Goal: Task Accomplishment & Management: Complete application form

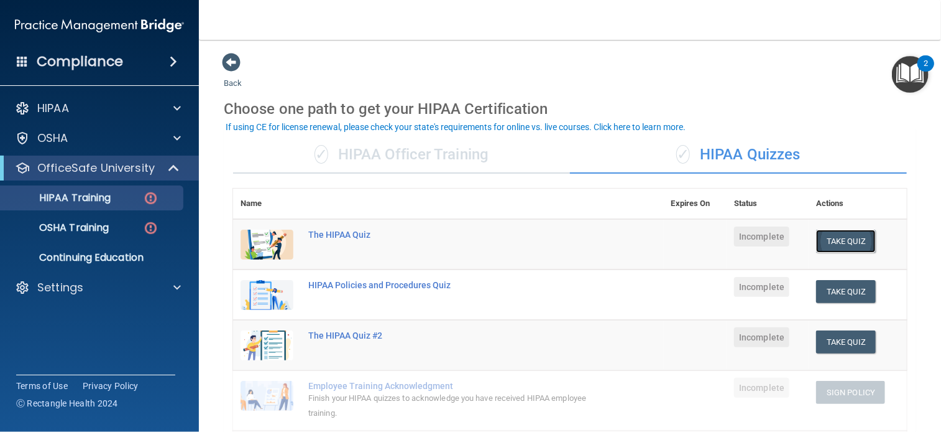
click at [831, 238] on button "Take Quiz" at bounding box center [846, 240] width 60 height 23
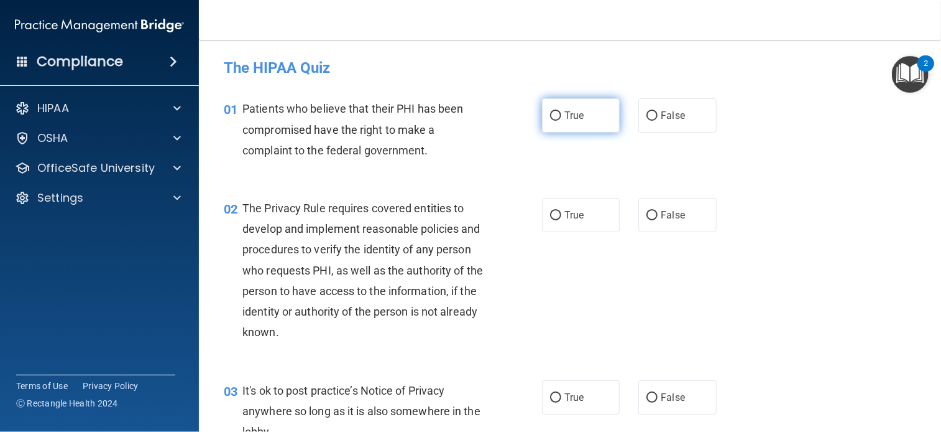
click at [550, 112] on input "True" at bounding box center [555, 115] width 11 height 9
radio input "true"
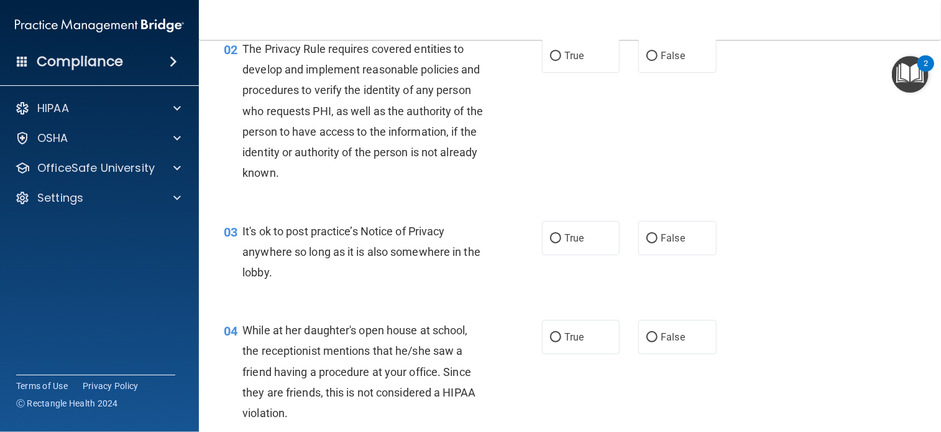
scroll to position [164, 0]
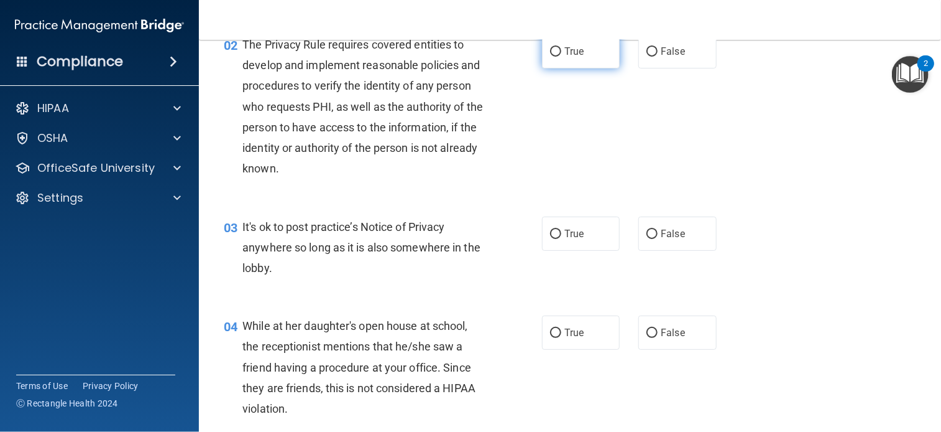
click at [555, 53] on input "True" at bounding box center [555, 51] width 11 height 9
radio input "true"
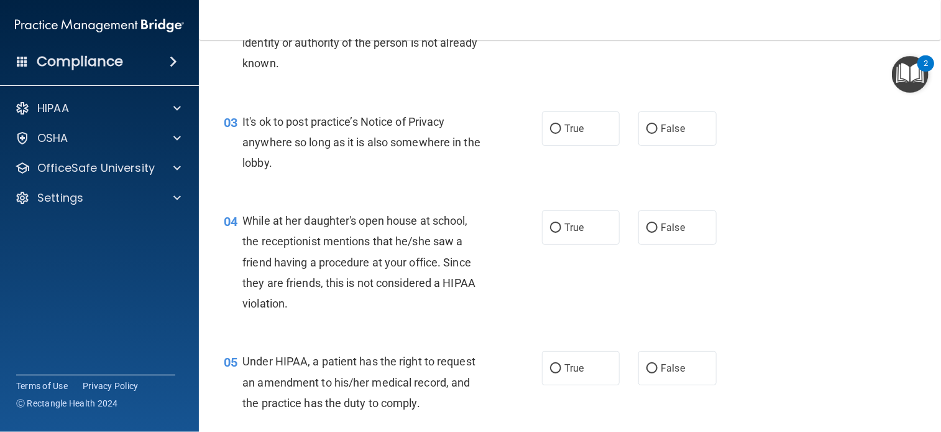
scroll to position [270, 0]
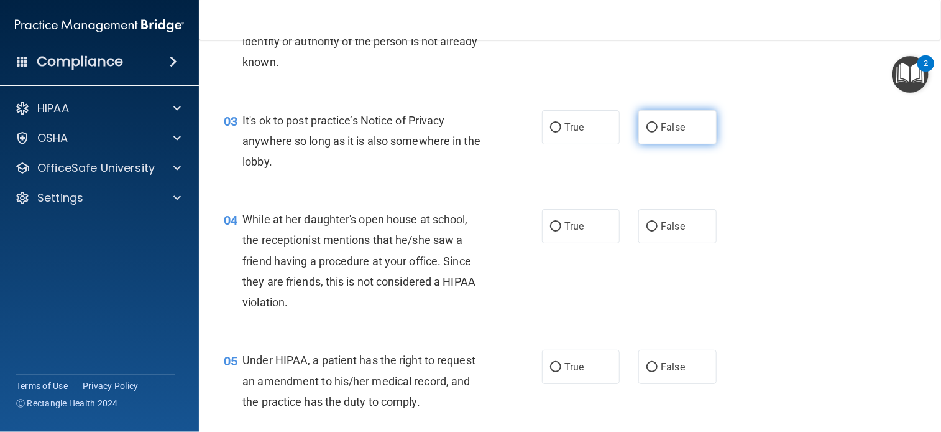
click at [644, 135] on label "False" at bounding box center [678, 127] width 78 height 34
click at [647, 132] on input "False" at bounding box center [652, 127] width 11 height 9
radio input "true"
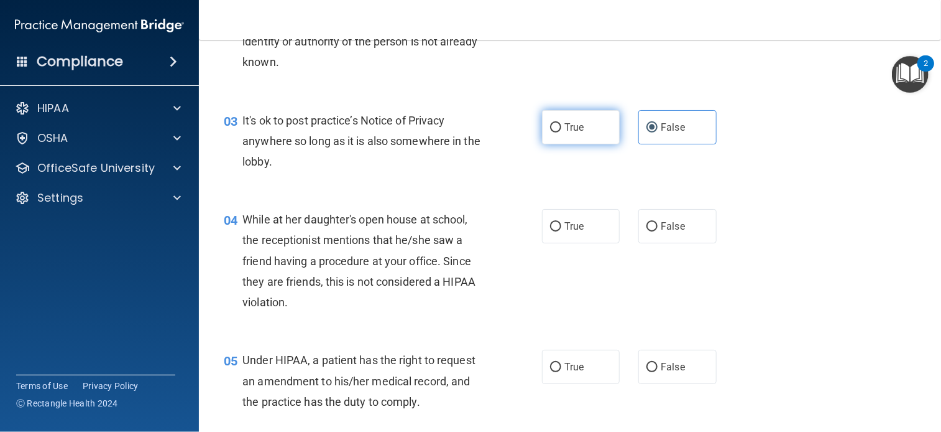
click at [553, 125] on input "True" at bounding box center [555, 127] width 11 height 9
radio input "true"
radio input "false"
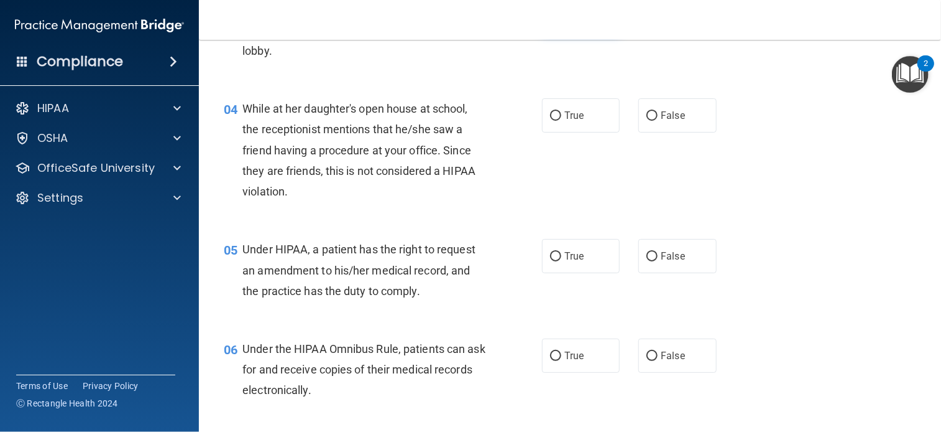
scroll to position [404, 0]
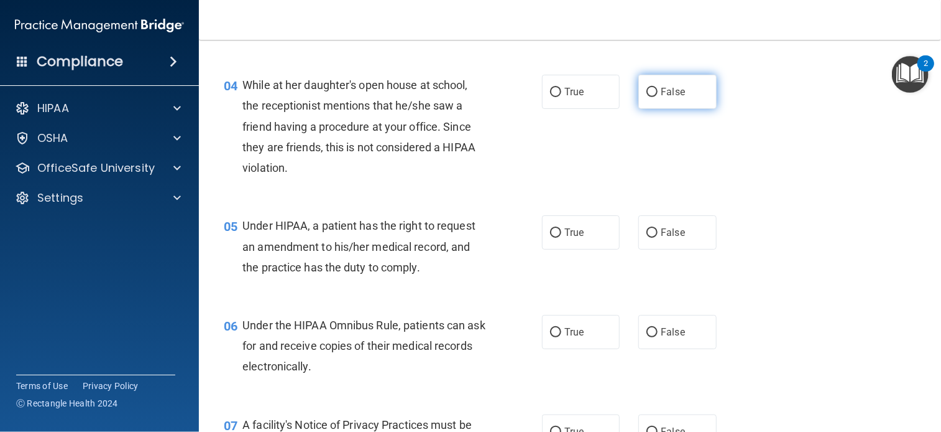
click at [642, 81] on label "False" at bounding box center [678, 92] width 78 height 34
click at [647, 88] on input "False" at bounding box center [652, 92] width 11 height 9
radio input "true"
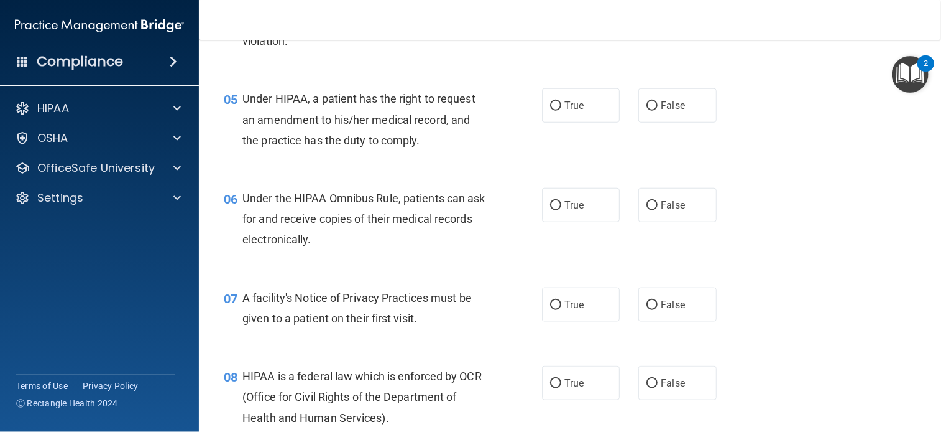
scroll to position [532, 0]
click at [571, 102] on span "True" at bounding box center [574, 105] width 19 height 12
click at [561, 102] on input "True" at bounding box center [555, 105] width 11 height 9
radio input "true"
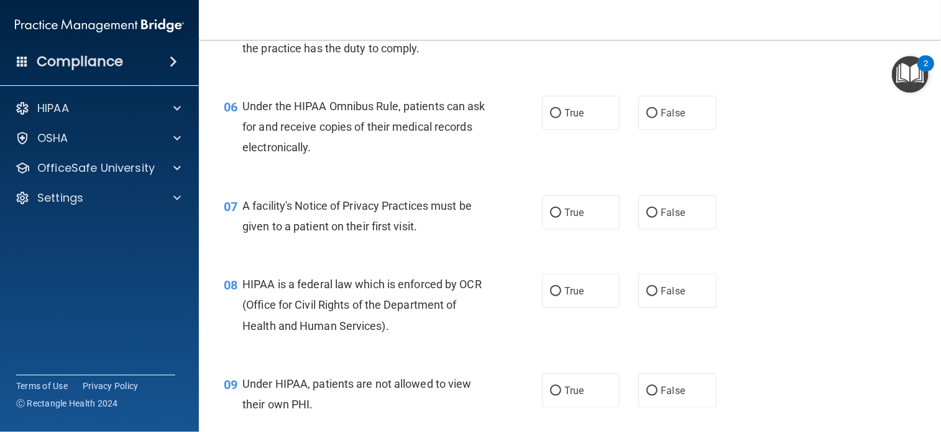
scroll to position [624, 0]
click at [560, 116] on label "True" at bounding box center [581, 112] width 78 height 34
click at [560, 116] on input "True" at bounding box center [555, 112] width 11 height 9
radio input "true"
click at [639, 114] on label "False" at bounding box center [678, 112] width 78 height 34
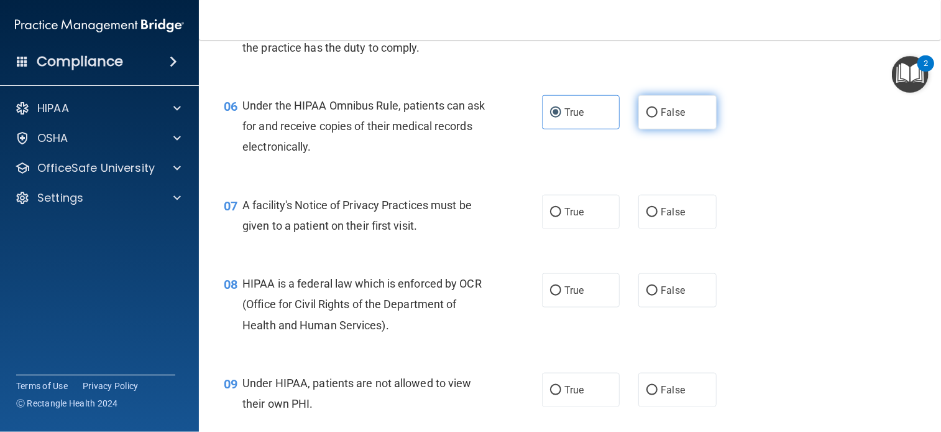
click at [647, 114] on input "False" at bounding box center [652, 112] width 11 height 9
radio input "true"
click at [570, 115] on span "True" at bounding box center [574, 112] width 19 height 12
click at [561, 115] on input "True" at bounding box center [555, 112] width 11 height 9
radio input "true"
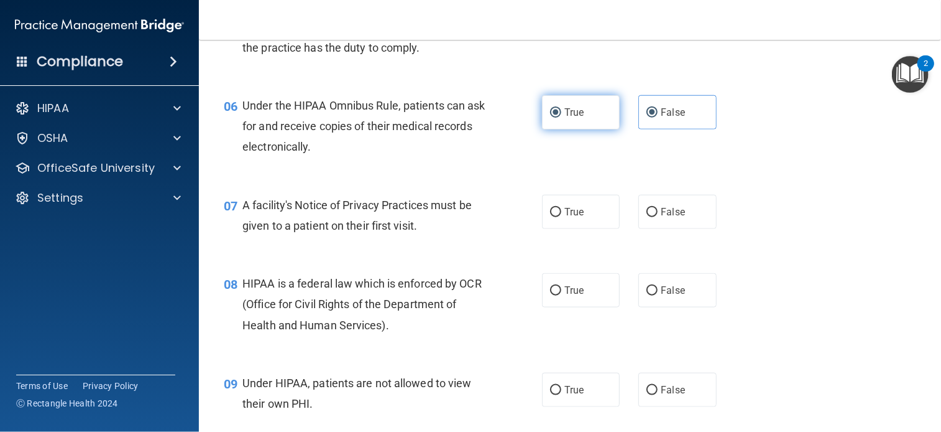
radio input "false"
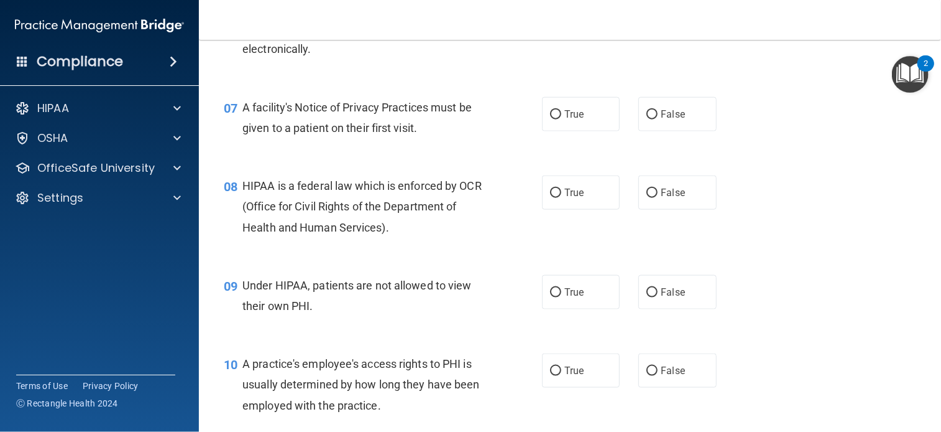
scroll to position [725, 0]
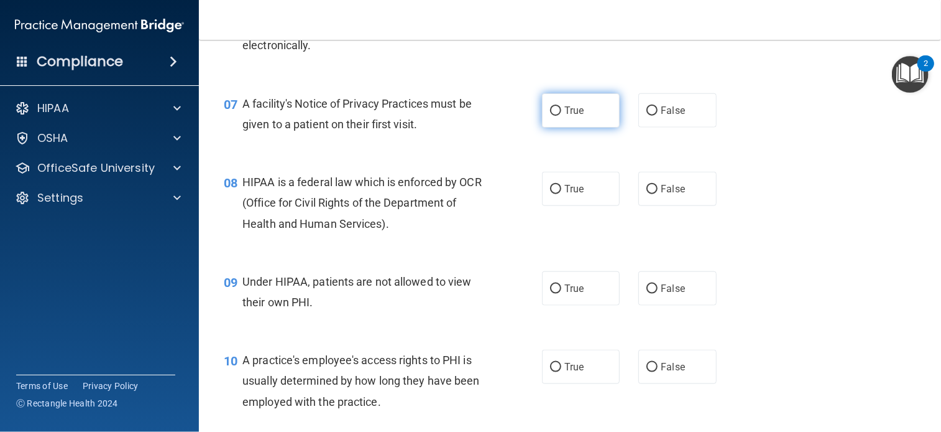
click at [590, 112] on label "True" at bounding box center [581, 110] width 78 height 34
click at [561, 112] on input "True" at bounding box center [555, 110] width 11 height 9
radio input "true"
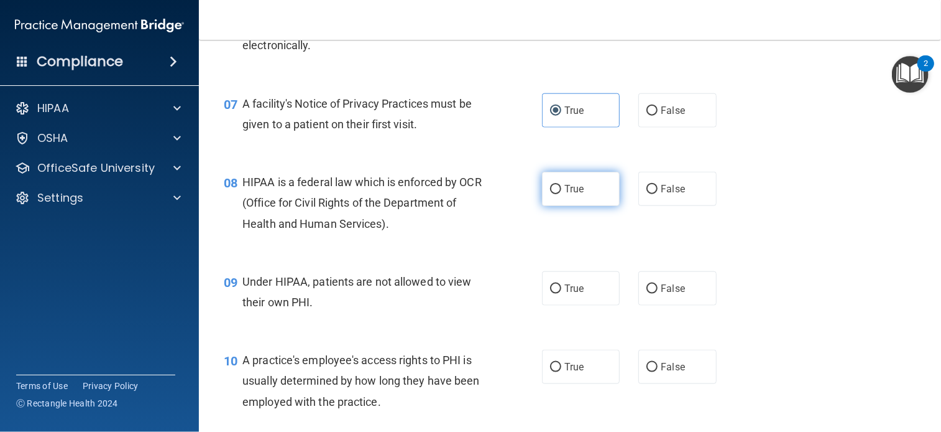
click at [582, 183] on label "True" at bounding box center [581, 189] width 78 height 34
click at [561, 185] on input "True" at bounding box center [555, 189] width 11 height 9
radio input "true"
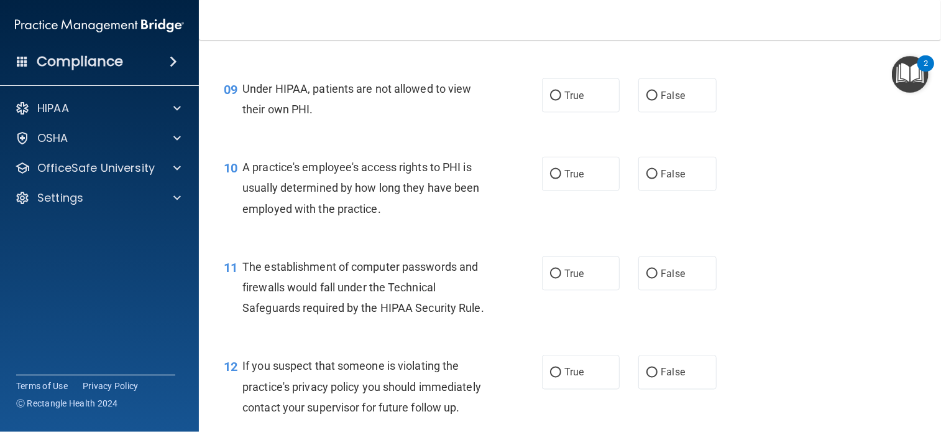
scroll to position [921, 0]
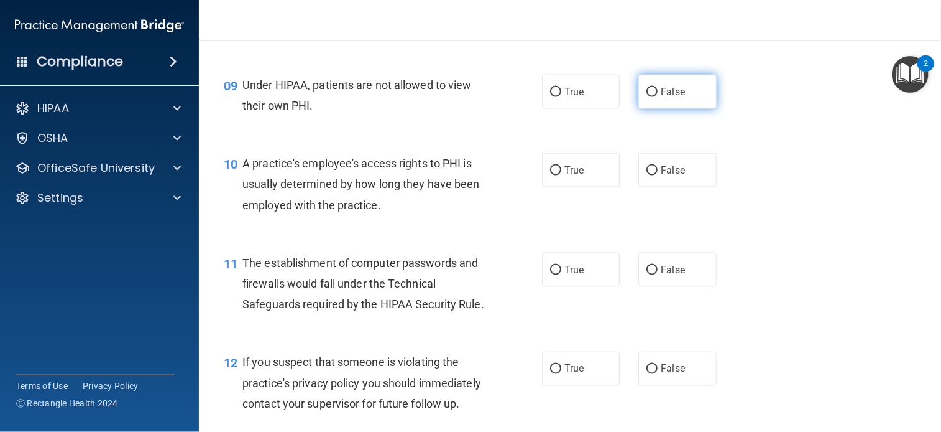
click at [648, 94] on input "False" at bounding box center [652, 92] width 11 height 9
radio input "true"
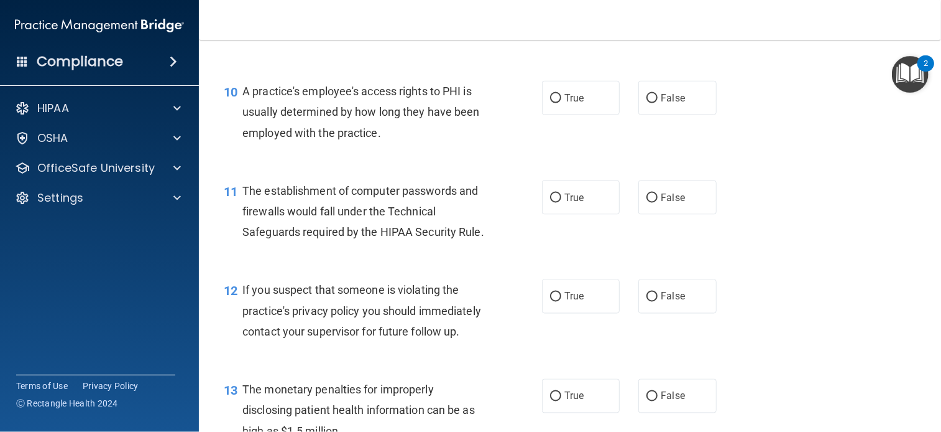
scroll to position [996, 0]
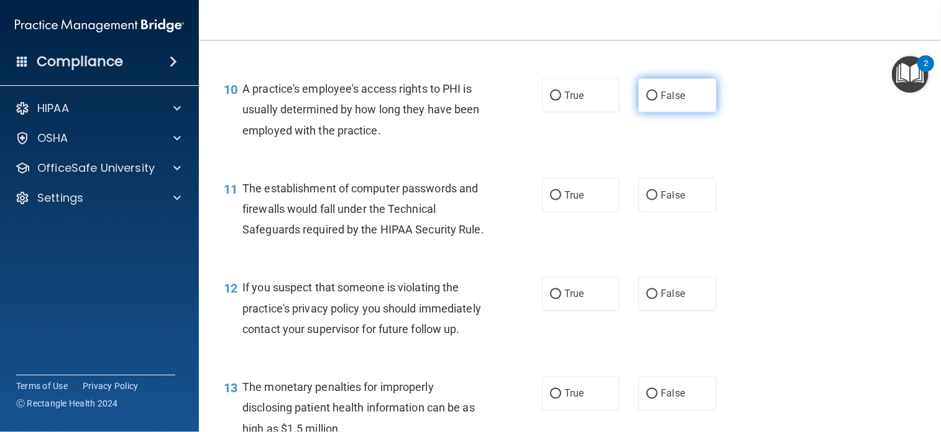
click at [657, 107] on label "False" at bounding box center [678, 95] width 78 height 34
click at [657, 101] on input "False" at bounding box center [652, 95] width 11 height 9
radio input "true"
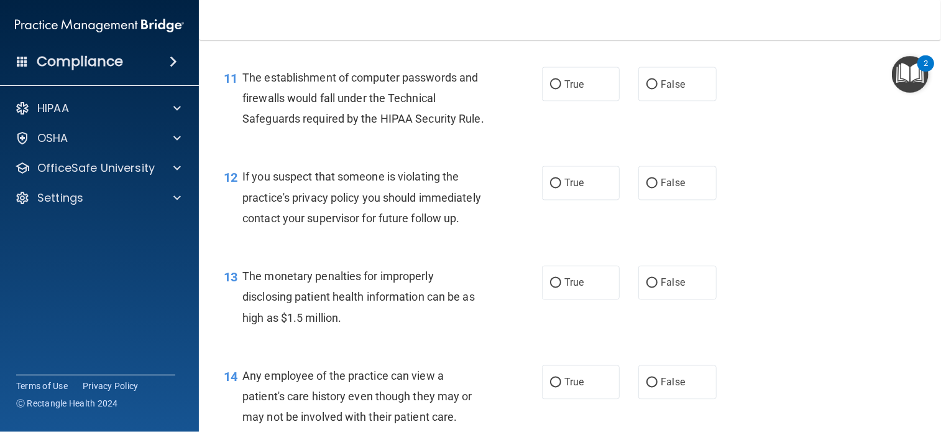
scroll to position [1108, 0]
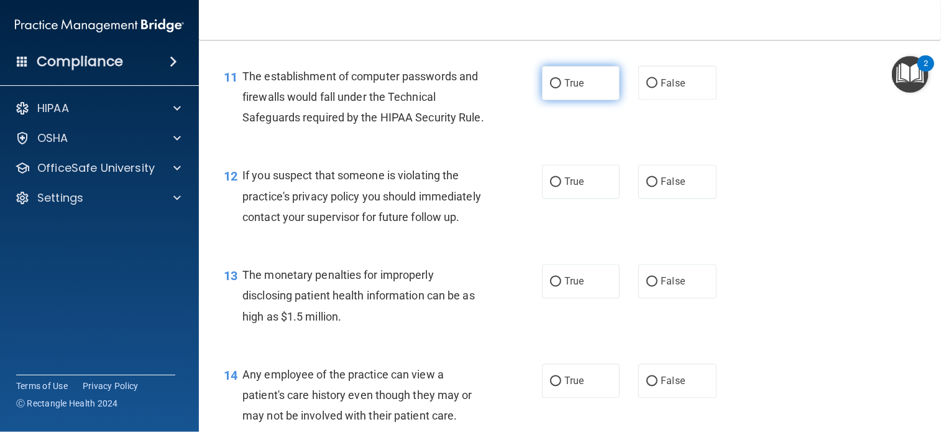
click at [563, 93] on label "True" at bounding box center [581, 83] width 78 height 34
click at [561, 88] on input "True" at bounding box center [555, 83] width 11 height 9
radio input "true"
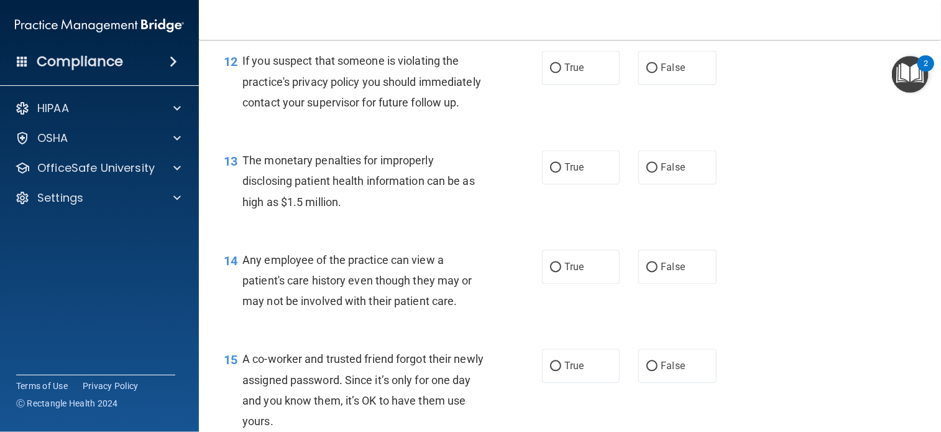
scroll to position [1233, 0]
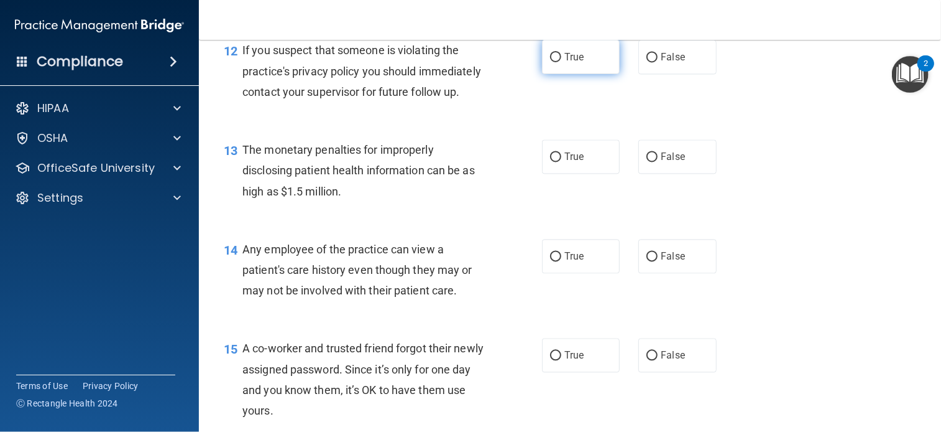
click at [576, 63] on span "True" at bounding box center [574, 57] width 19 height 12
click at [561, 62] on input "True" at bounding box center [555, 57] width 11 height 9
radio input "true"
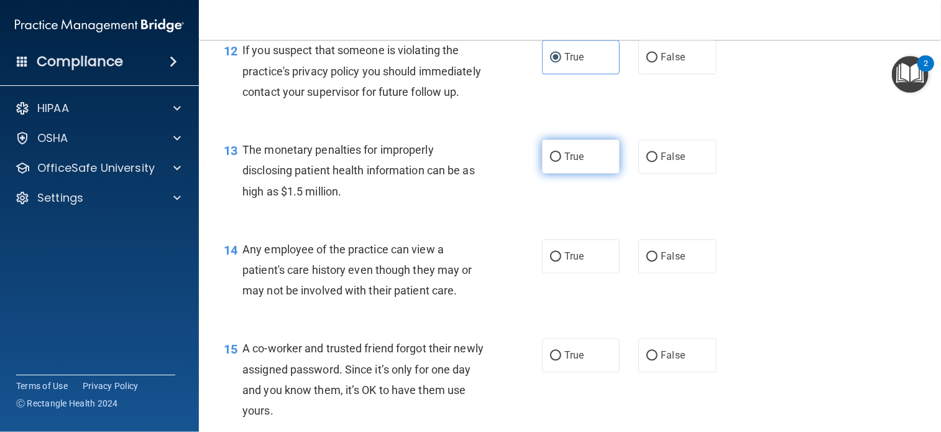
click at [572, 162] on span "True" at bounding box center [574, 156] width 19 height 12
click at [561, 162] on input "True" at bounding box center [555, 156] width 11 height 9
radio input "true"
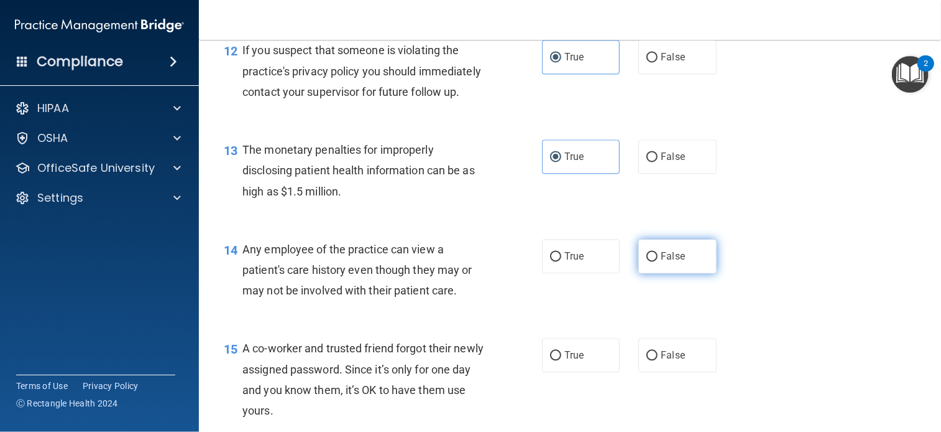
click at [673, 273] on label "False" at bounding box center [678, 256] width 78 height 34
click at [658, 261] on input "False" at bounding box center [652, 256] width 11 height 9
radio input "true"
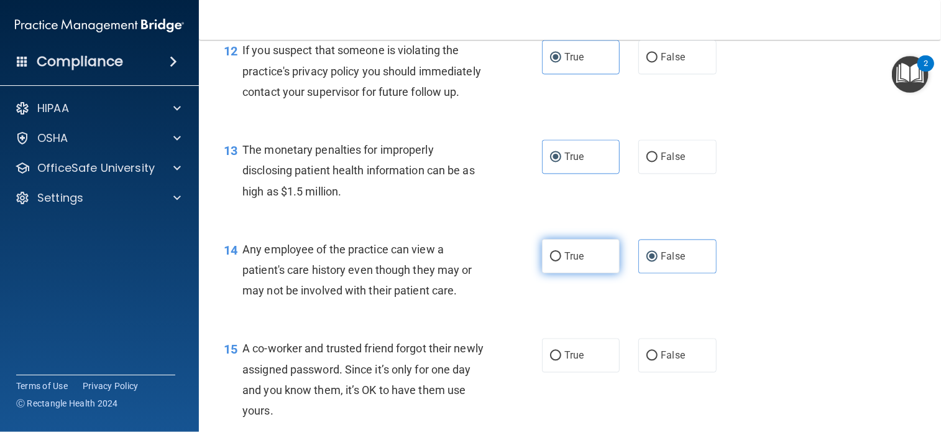
click at [576, 262] on span "True" at bounding box center [574, 256] width 19 height 12
click at [561, 261] on input "True" at bounding box center [555, 256] width 11 height 9
radio input "true"
radio input "false"
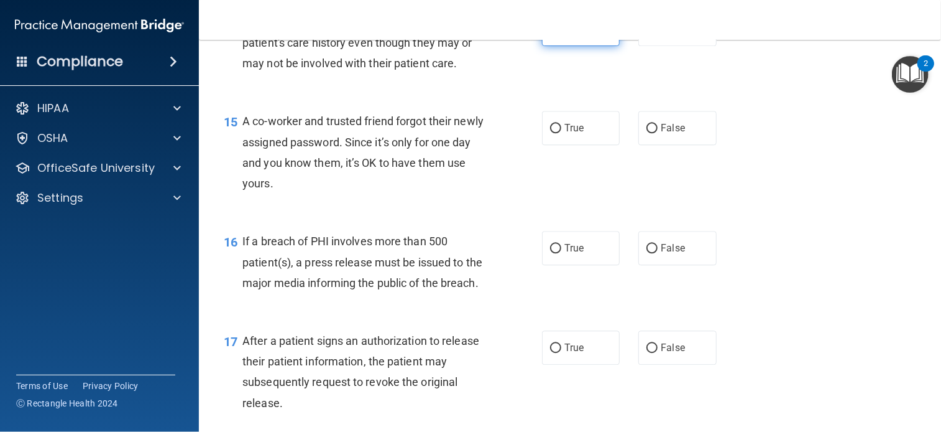
scroll to position [1498, 0]
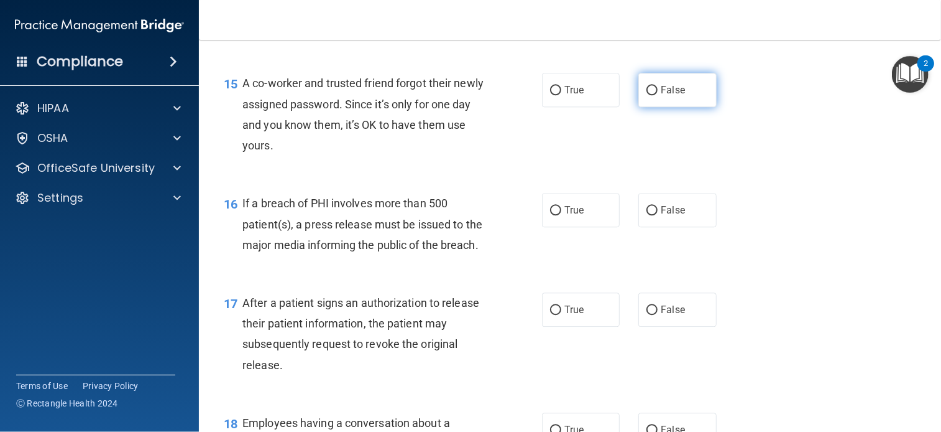
click at [650, 95] on input "False" at bounding box center [652, 90] width 11 height 9
radio input "true"
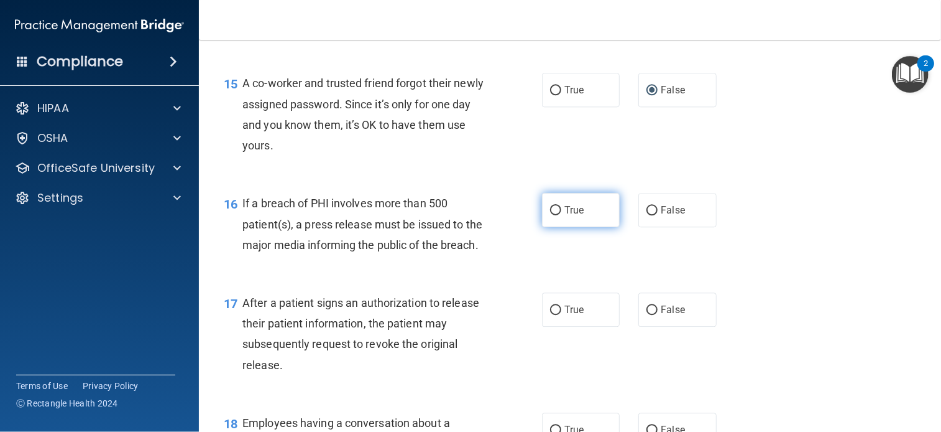
click at [571, 216] on span "True" at bounding box center [574, 210] width 19 height 12
click at [561, 215] on input "True" at bounding box center [555, 210] width 11 height 9
radio input "true"
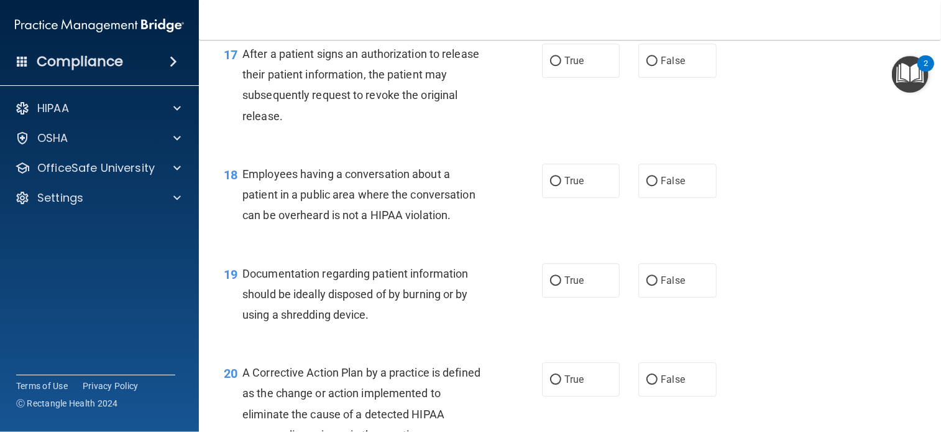
scroll to position [1747, 0]
click at [571, 77] on label "True" at bounding box center [581, 60] width 78 height 34
click at [561, 65] on input "True" at bounding box center [555, 60] width 11 height 9
radio input "true"
click at [681, 197] on label "False" at bounding box center [678, 180] width 78 height 34
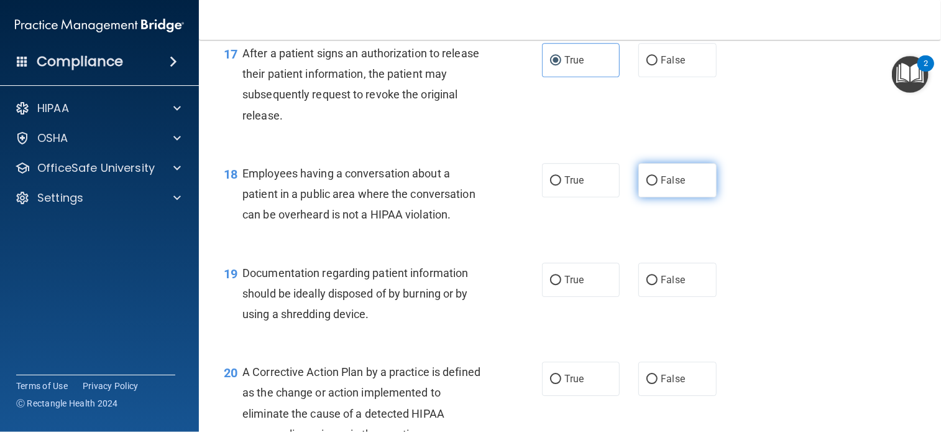
click at [658, 185] on input "False" at bounding box center [652, 180] width 11 height 9
radio input "true"
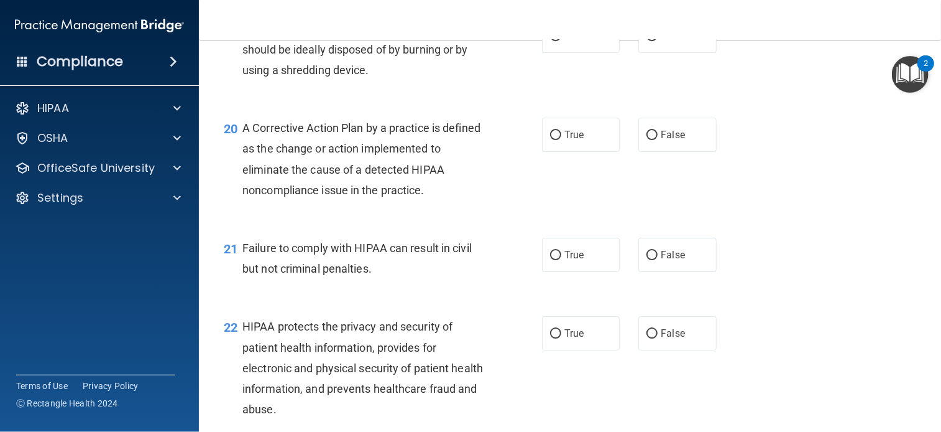
scroll to position [2009, 0]
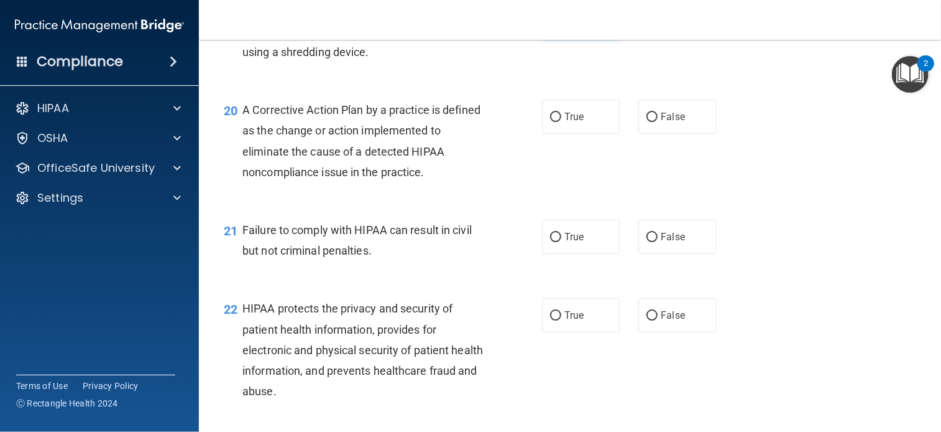
click at [583, 35] on label "True" at bounding box center [581, 18] width 78 height 34
click at [561, 23] on input "True" at bounding box center [555, 18] width 11 height 9
radio input "true"
click at [575, 122] on span "True" at bounding box center [574, 117] width 19 height 12
click at [561, 122] on input "True" at bounding box center [555, 117] width 11 height 9
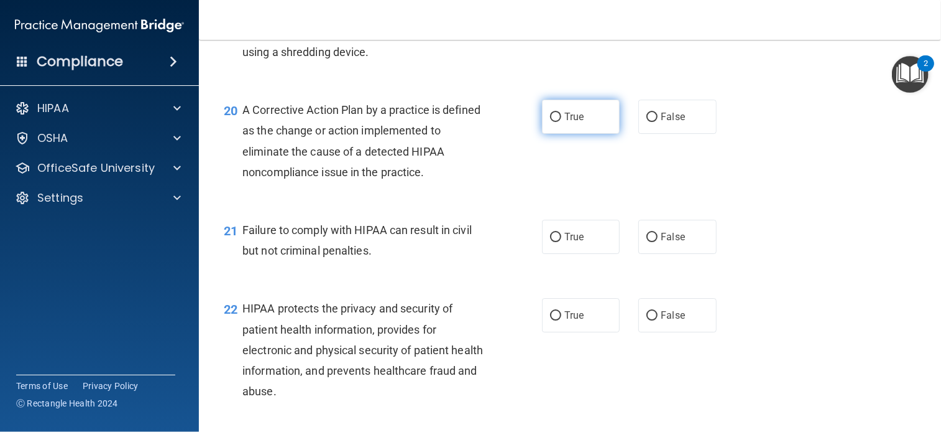
radio input "true"
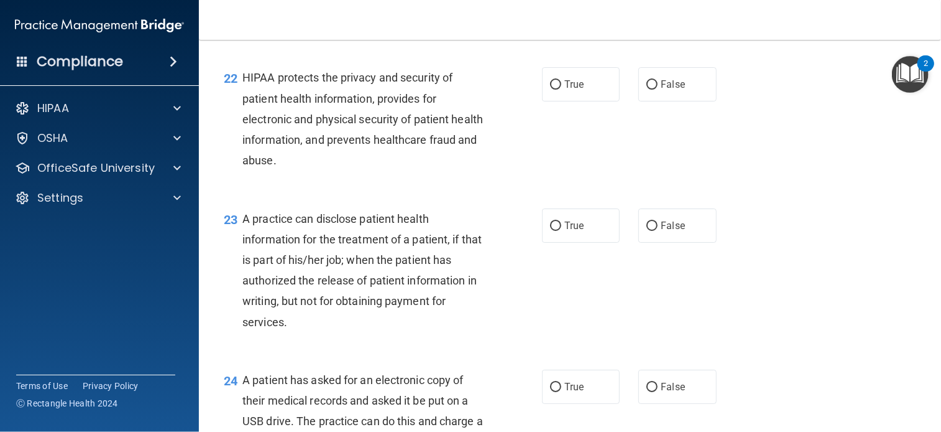
scroll to position [2240, 0]
click at [676, 11] on span "False" at bounding box center [673, 5] width 24 height 12
click at [658, 11] on input "False" at bounding box center [652, 5] width 11 height 9
radio input "true"
click at [578, 90] on span "True" at bounding box center [574, 84] width 19 height 12
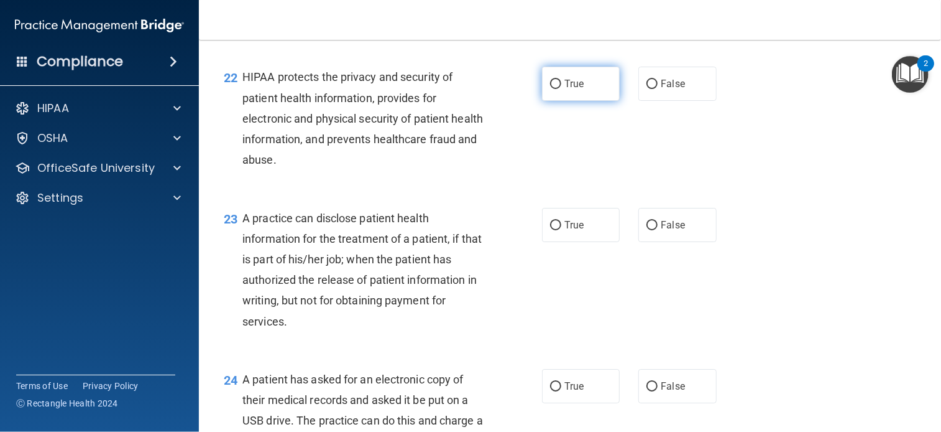
click at [561, 89] on input "True" at bounding box center [555, 84] width 11 height 9
radio input "true"
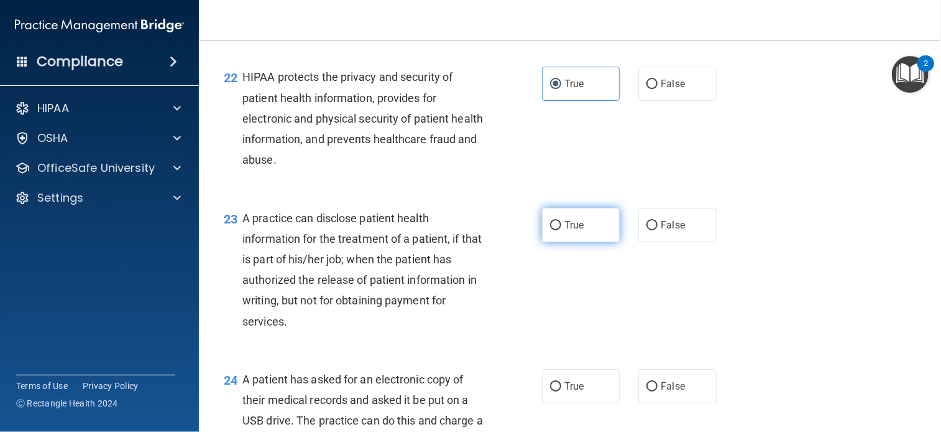
click at [551, 230] on input "True" at bounding box center [555, 225] width 11 height 9
radio input "true"
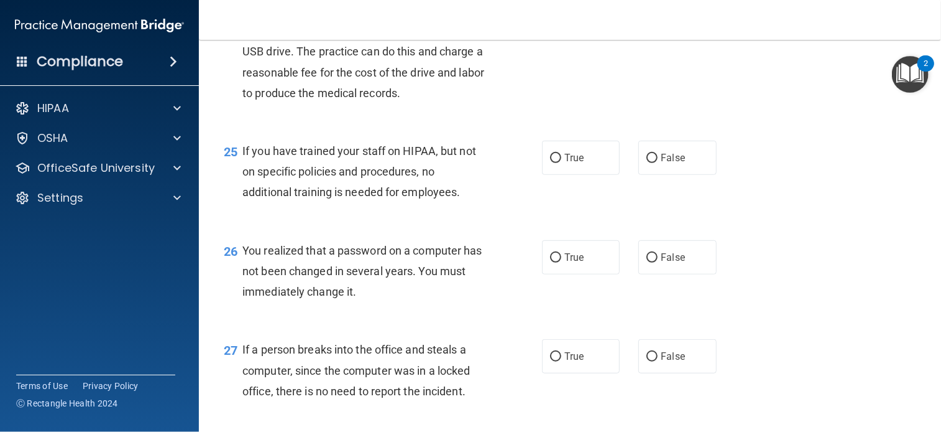
scroll to position [2623, 0]
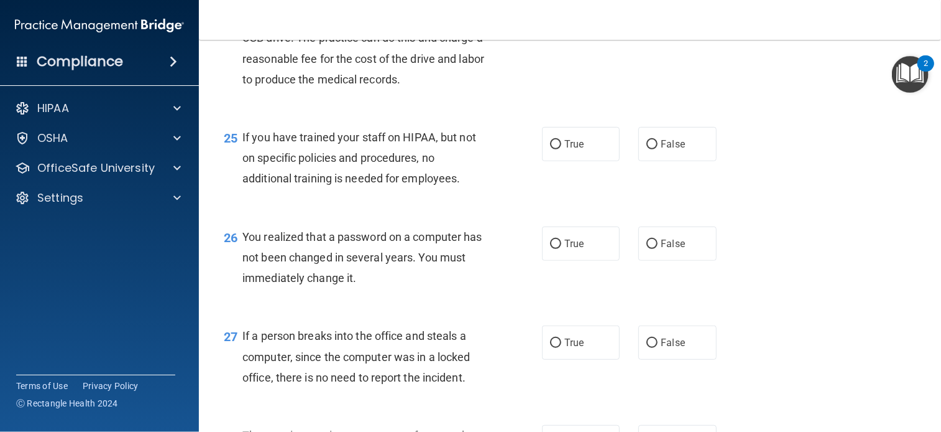
click at [586, 21] on label "True" at bounding box center [581, 3] width 78 height 34
click at [561, 9] on input "True" at bounding box center [555, 3] width 11 height 9
radio input "true"
click at [674, 150] on span "False" at bounding box center [673, 144] width 24 height 12
click at [658, 149] on input "False" at bounding box center [652, 144] width 11 height 9
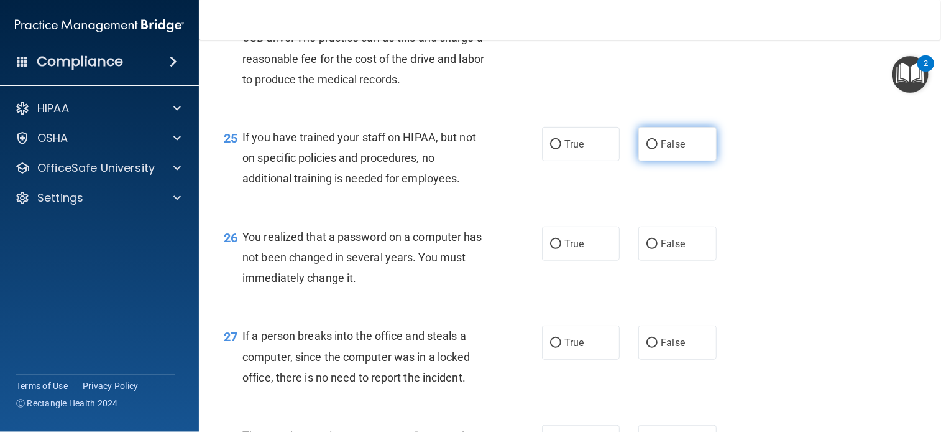
radio input "true"
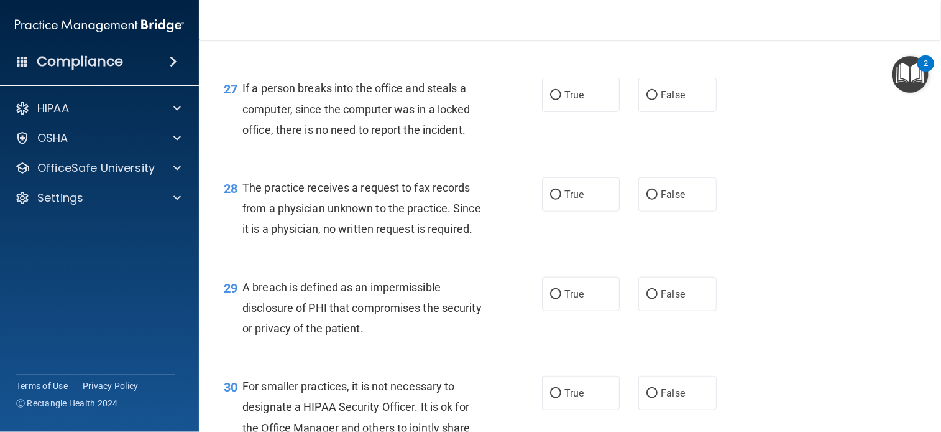
scroll to position [2869, 0]
radio input "true"
click at [672, 102] on span "False" at bounding box center [673, 96] width 24 height 12
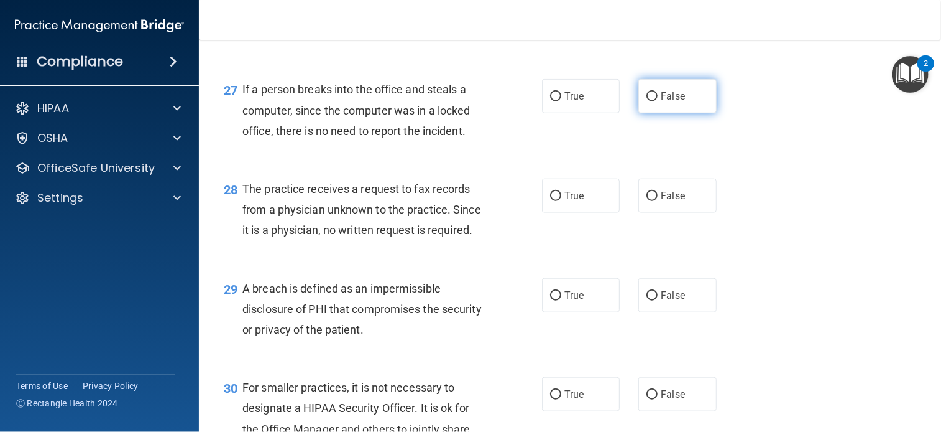
click at [658, 101] on input "False" at bounding box center [652, 96] width 11 height 9
radio input "true"
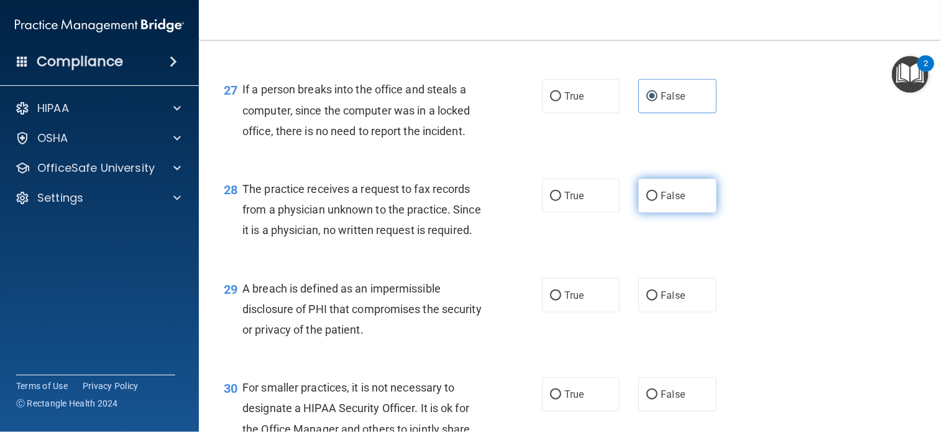
click at [681, 213] on label "False" at bounding box center [678, 195] width 78 height 34
click at [658, 201] on input "False" at bounding box center [652, 196] width 11 height 9
radio input "true"
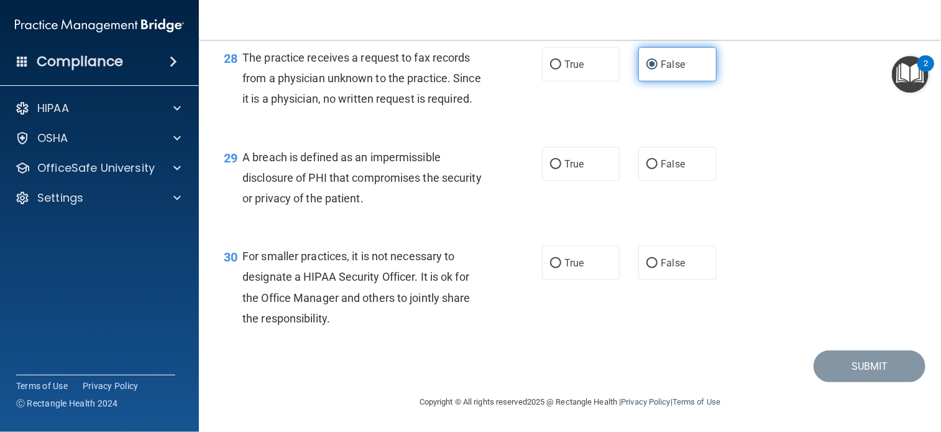
scroll to position [3082, 0]
click at [586, 164] on label "True" at bounding box center [581, 164] width 78 height 34
click at [561, 164] on input "True" at bounding box center [555, 164] width 11 height 9
radio input "true"
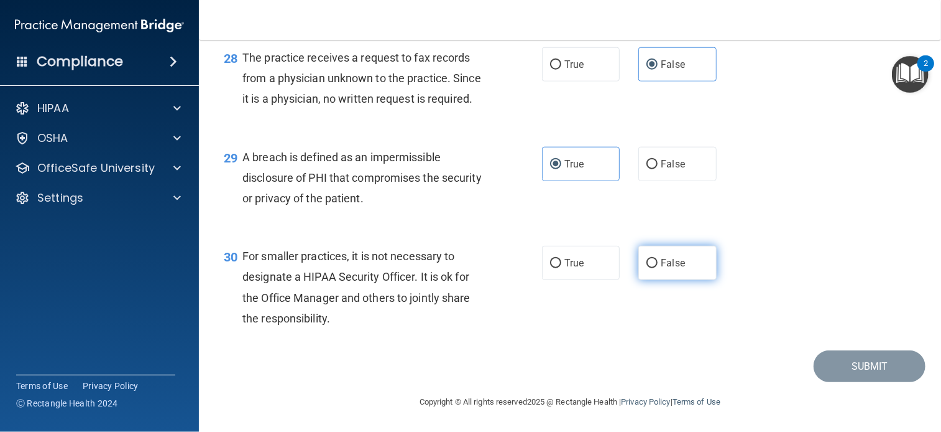
click at [652, 262] on input "False" at bounding box center [652, 263] width 11 height 9
radio input "true"
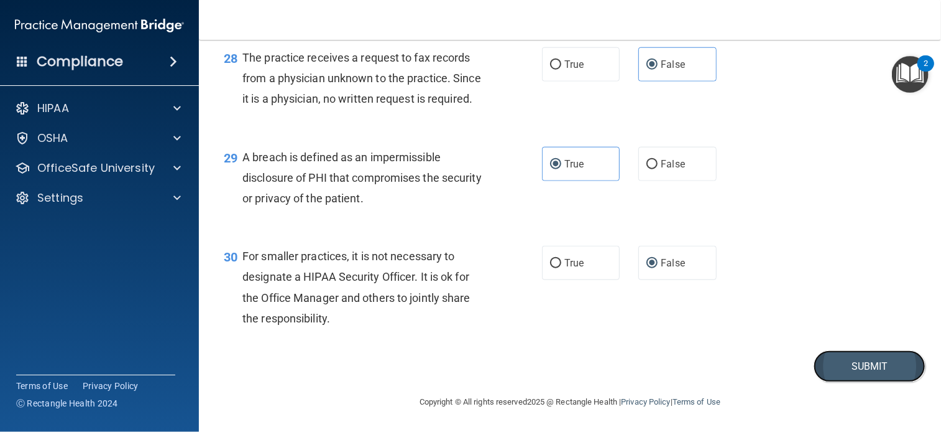
click at [861, 373] on button "Submit" at bounding box center [870, 366] width 112 height 32
click at [838, 365] on button "Submit" at bounding box center [870, 366] width 112 height 32
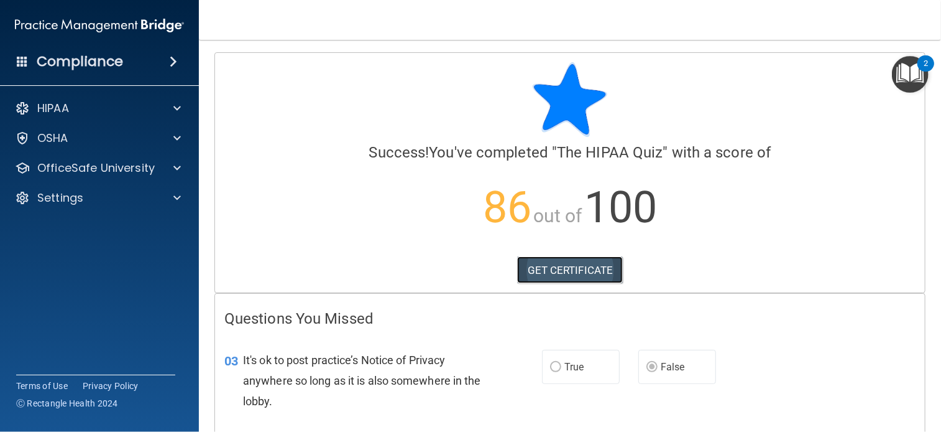
click at [556, 278] on link "GET CERTIFICATE" at bounding box center [570, 269] width 106 height 27
